Goal: Information Seeking & Learning: Find specific fact

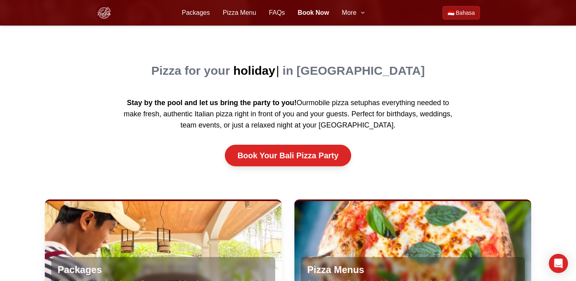
scroll to position [252, 0]
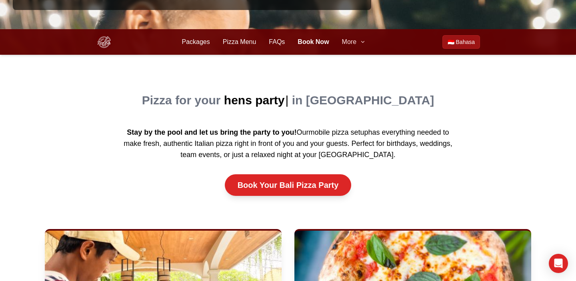
click at [351, 45] on span "More" at bounding box center [349, 42] width 14 height 10
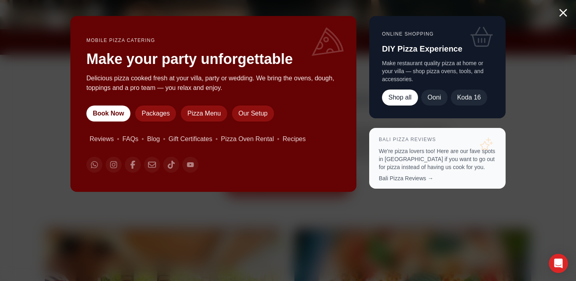
click at [346, 214] on div "Mobile Pizza Catering Make your party unforgettable Delicious pizza cooked fres…" at bounding box center [288, 140] width 576 height 281
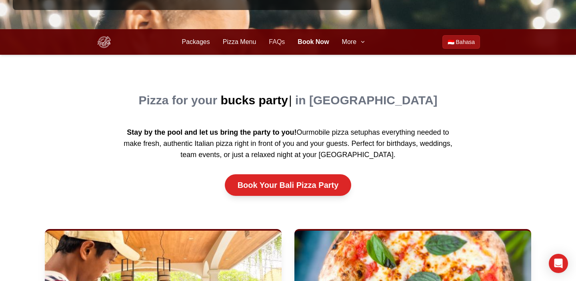
click at [281, 38] on link "FAQs" at bounding box center [277, 42] width 16 height 10
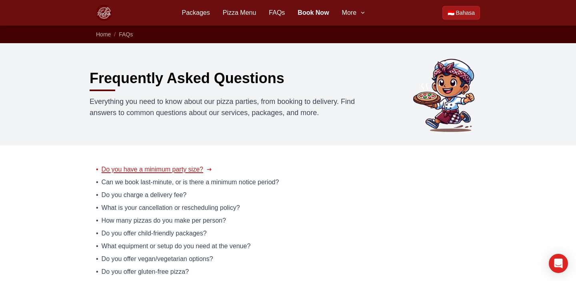
click at [160, 169] on span "Do you have a minimum party size?" at bounding box center [153, 170] width 102 height 10
